Goal: Task Accomplishment & Management: Manage account settings

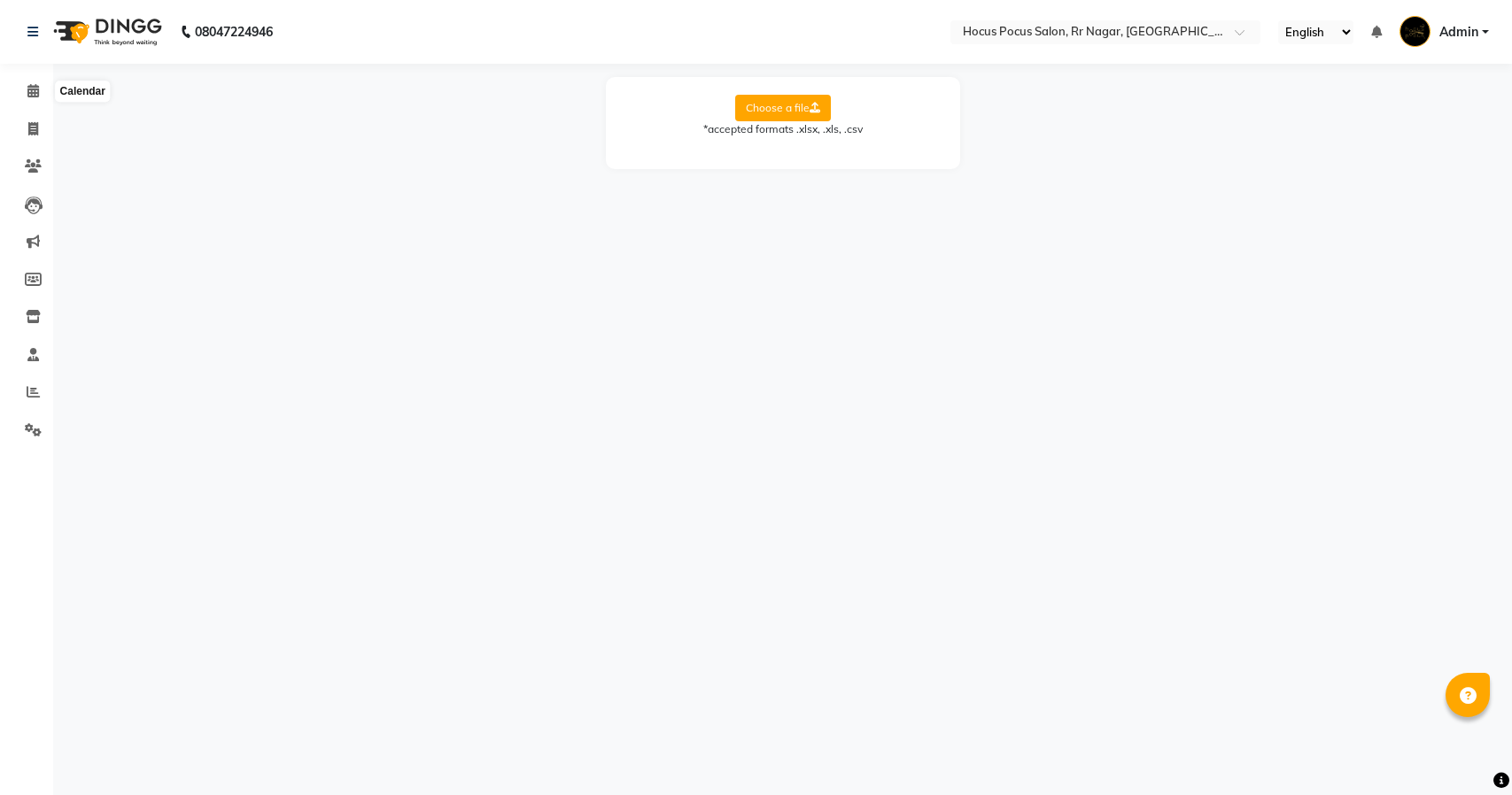
click at [31, 97] on icon at bounding box center [33, 91] width 11 height 13
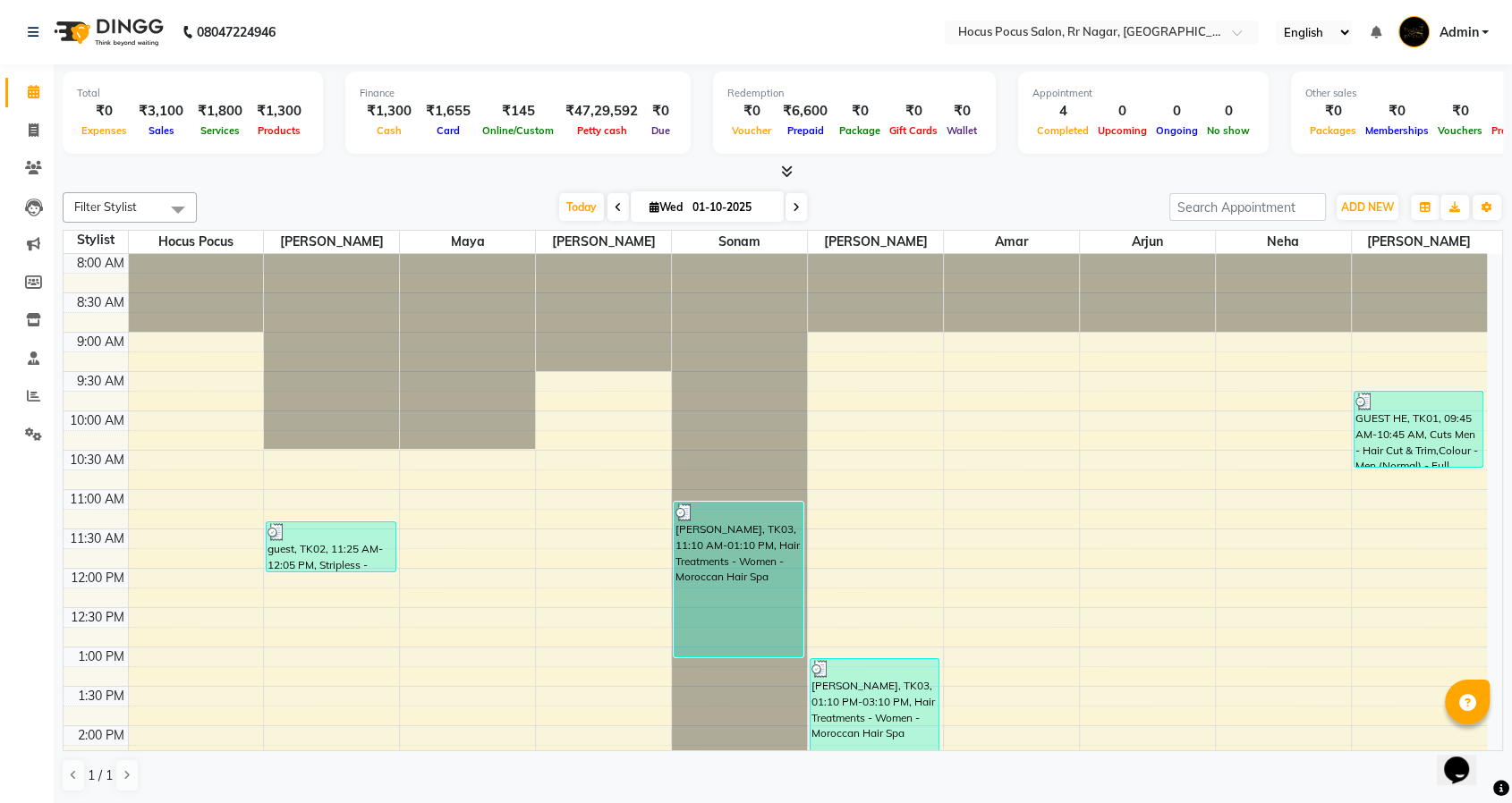
click at [1456, 32] on span "Admin" at bounding box center [1458, 33] width 39 height 19
click at [1391, 126] on link "Sign out" at bounding box center [1397, 128] width 164 height 28
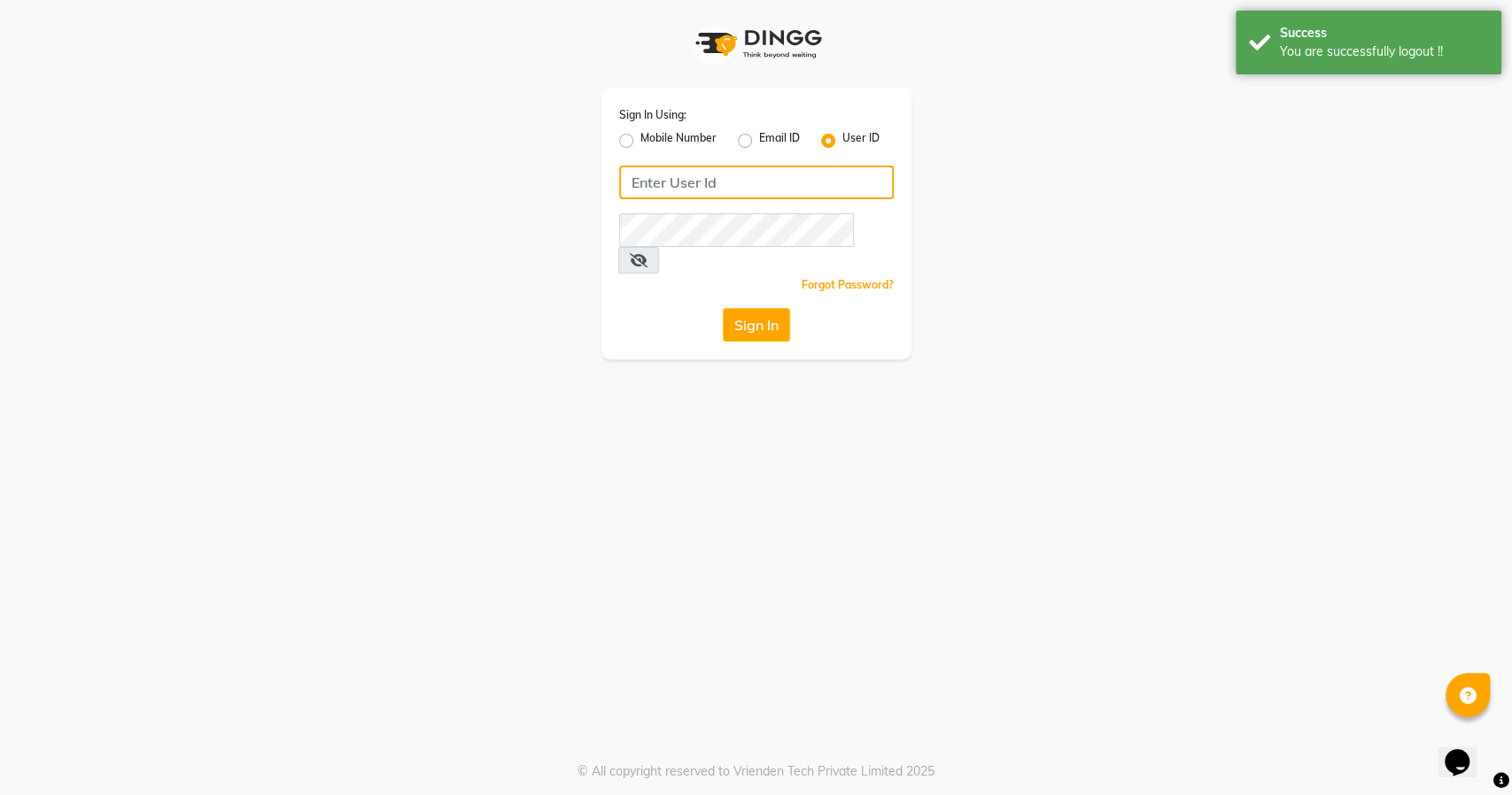
click at [702, 182] on input "Username" at bounding box center [756, 183] width 275 height 34
type input "turnstyle"
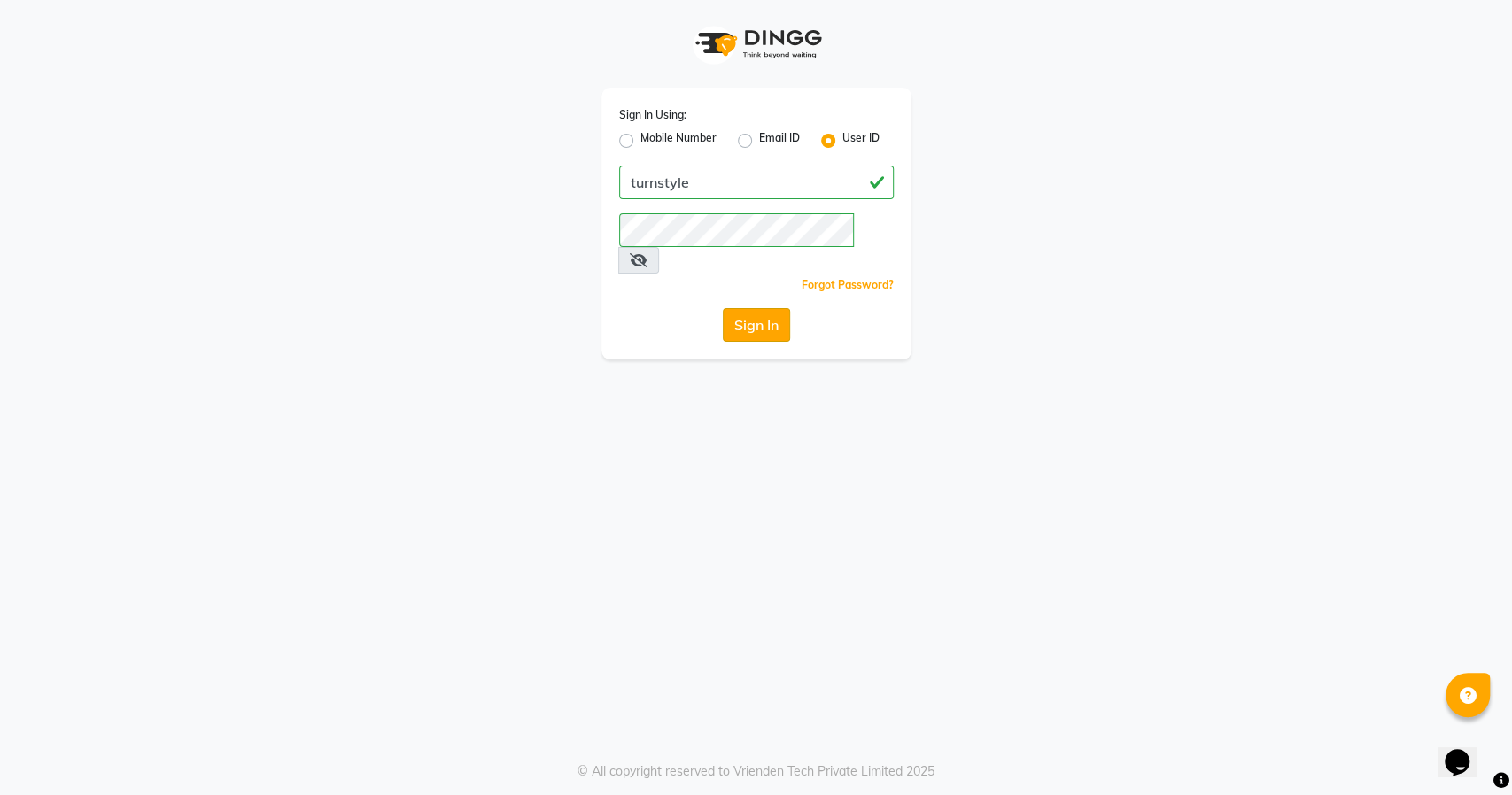
click at [783, 309] on button "Sign In" at bounding box center [756, 326] width 67 height 34
